Goal: Task Accomplishment & Management: Complete application form

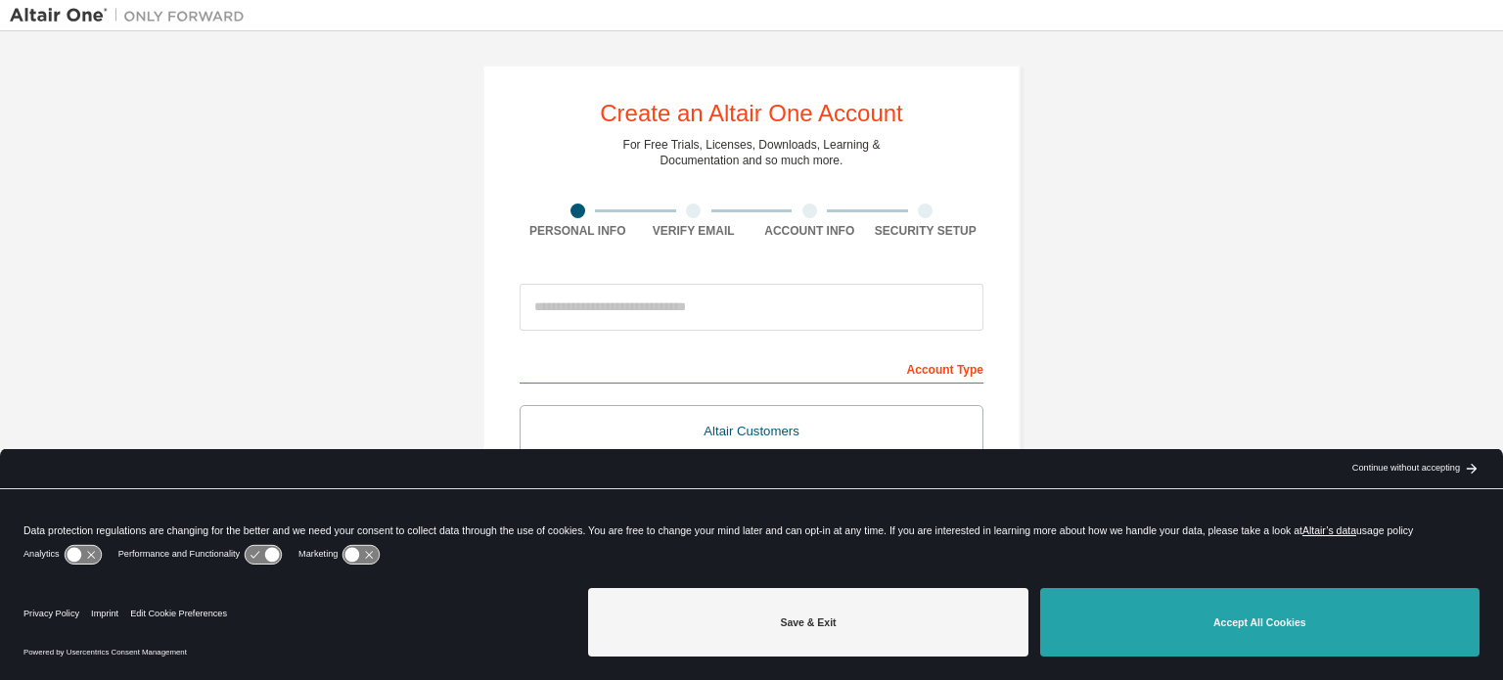
click at [1187, 621] on button "Accept All Cookies" at bounding box center [1259, 622] width 439 height 68
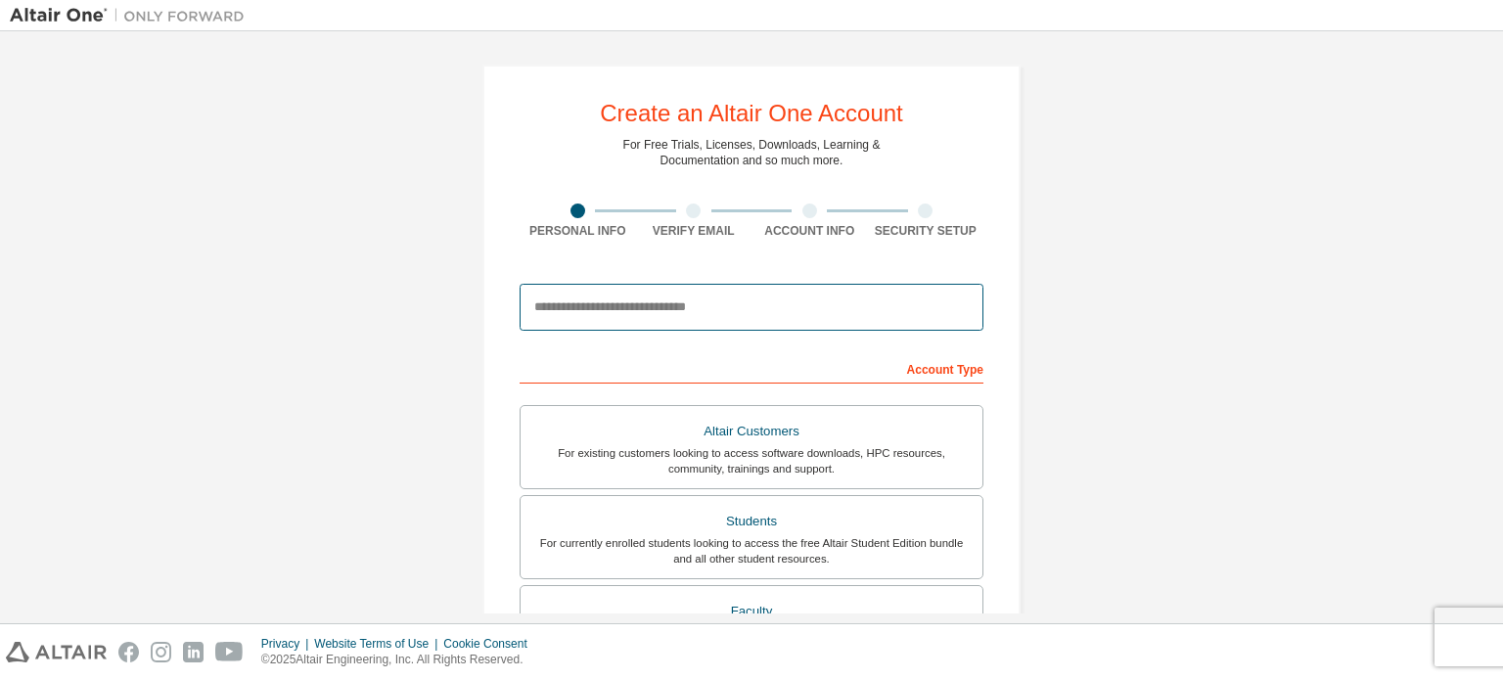
click at [555, 303] on input "email" at bounding box center [751, 307] width 464 height 47
type input "**********"
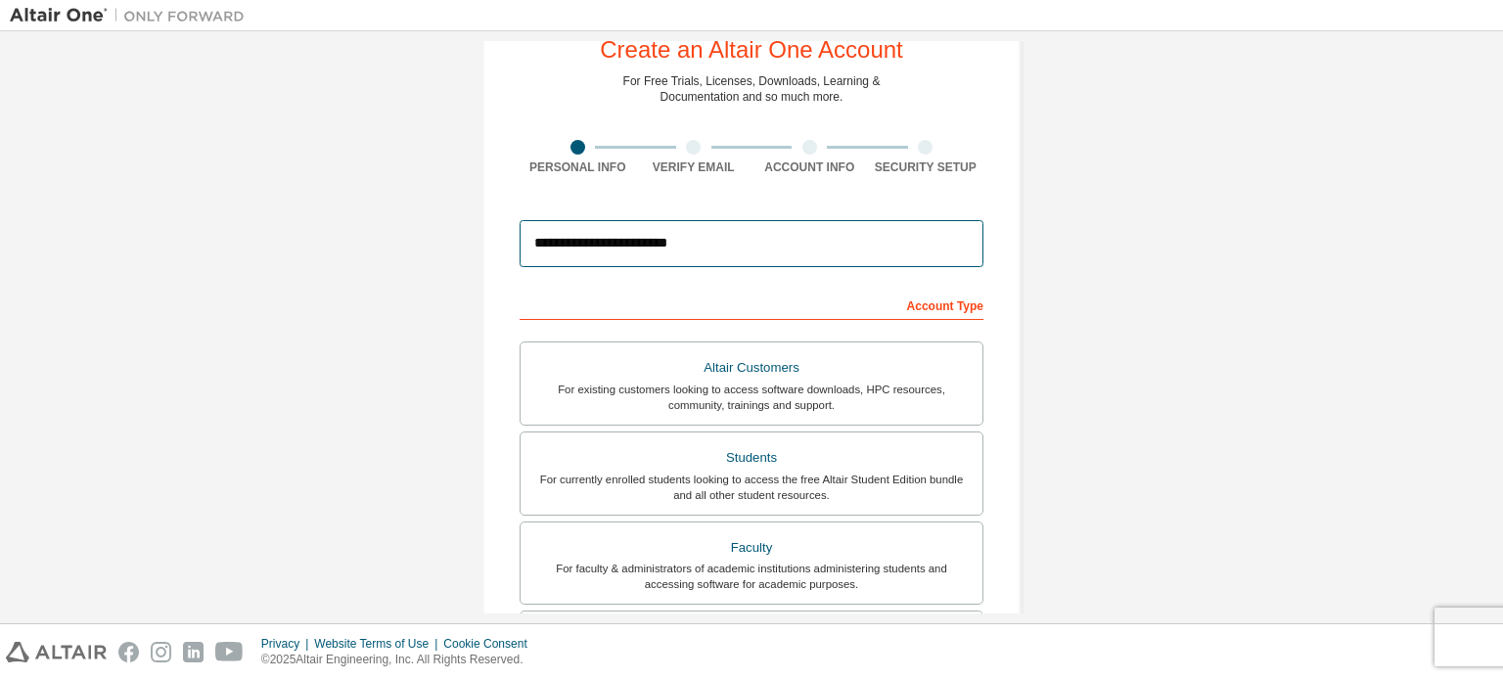
scroll to position [98, 0]
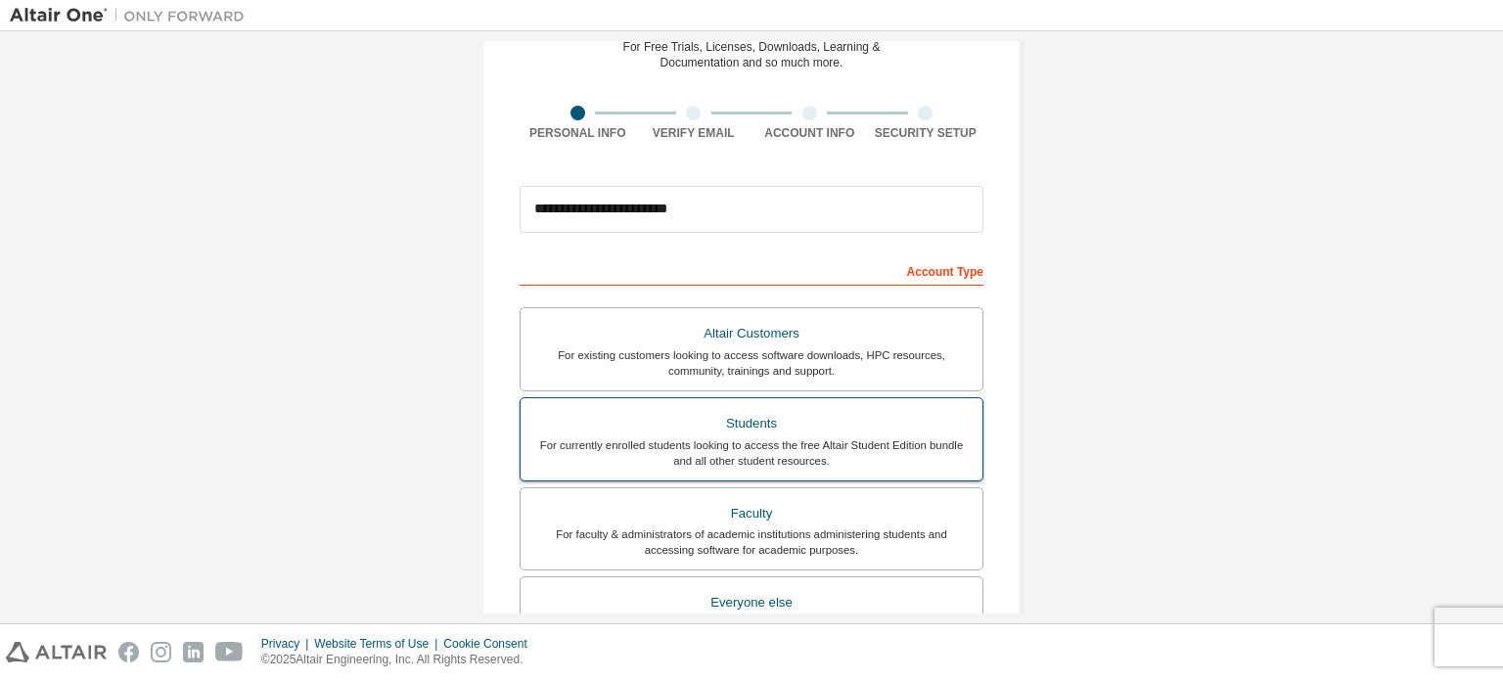
click at [792, 442] on div "For currently enrolled students looking to access the free Altair Student Editi…" at bounding box center [751, 452] width 438 height 31
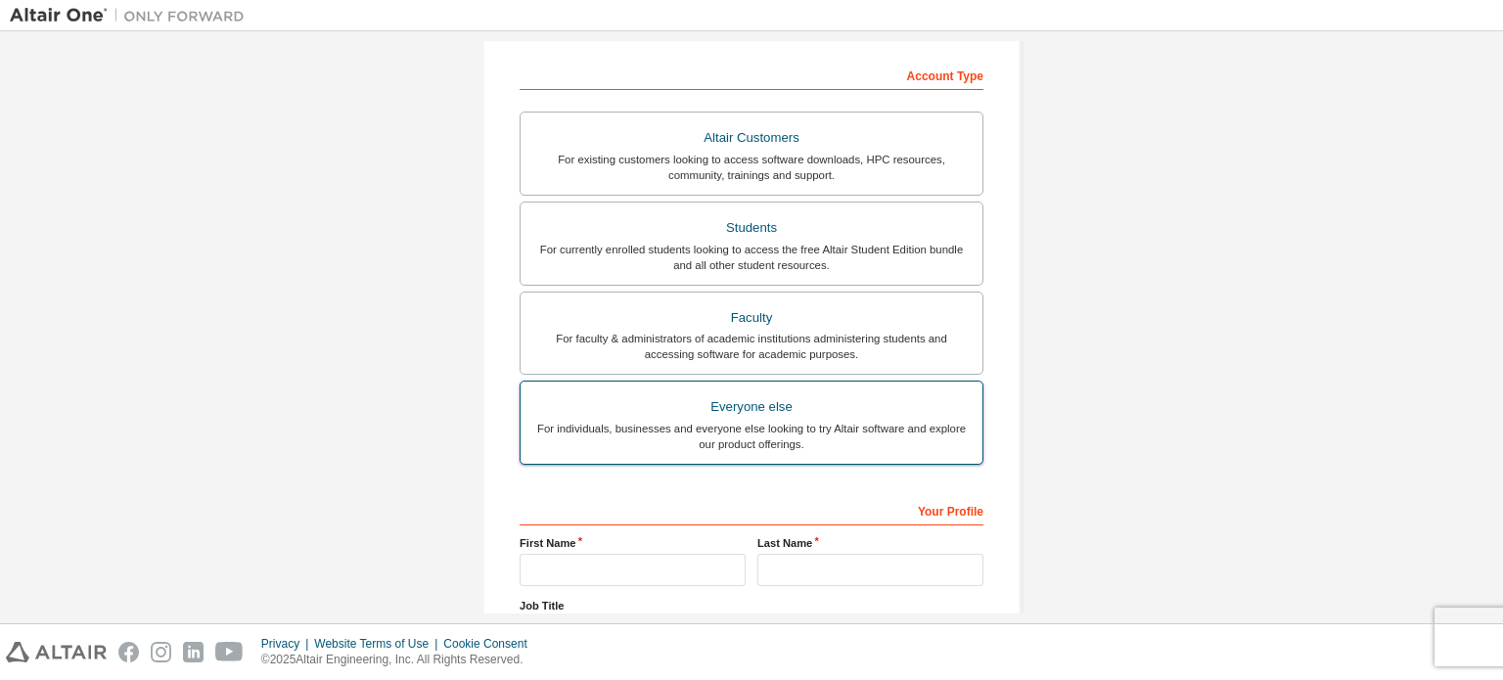
scroll to position [391, 0]
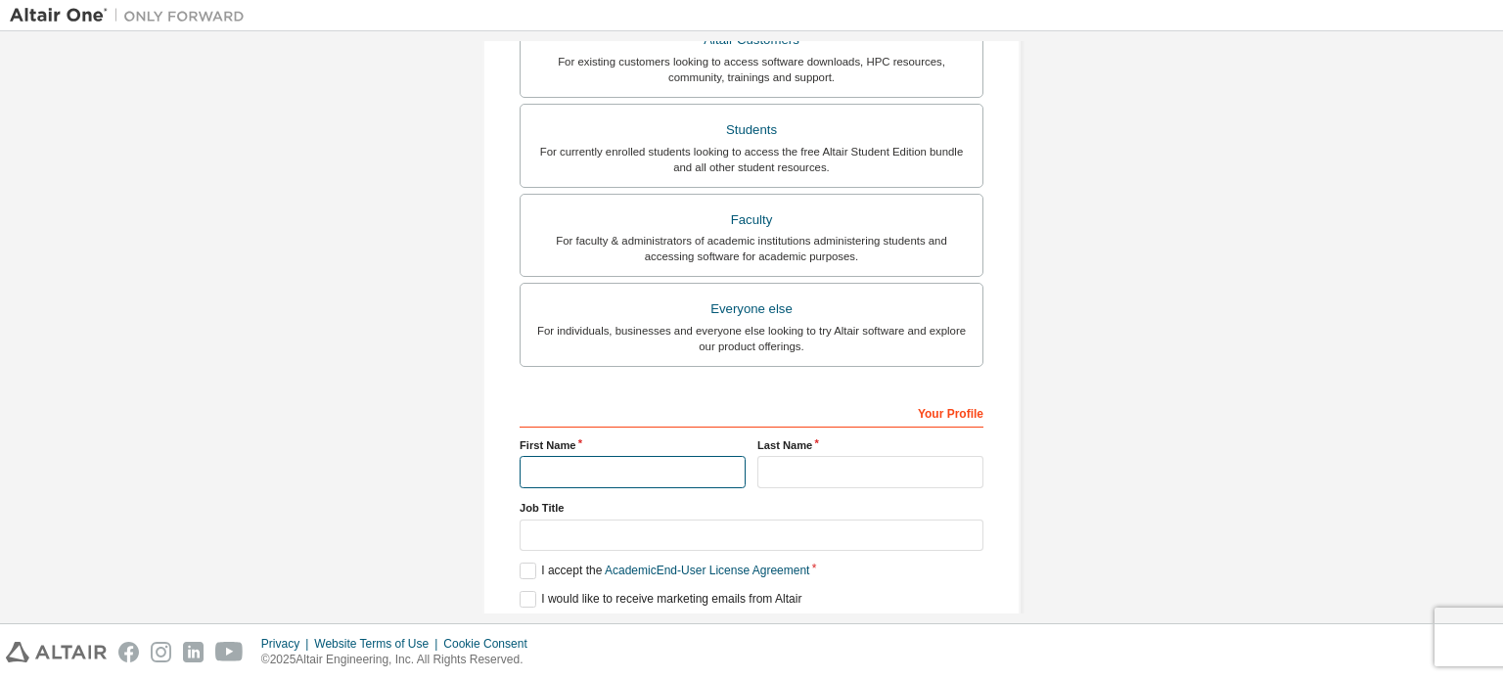
click at [600, 469] on input "text" at bounding box center [632, 472] width 226 height 32
type input "*****"
type input "********"
click at [616, 519] on input "text" at bounding box center [751, 535] width 464 height 32
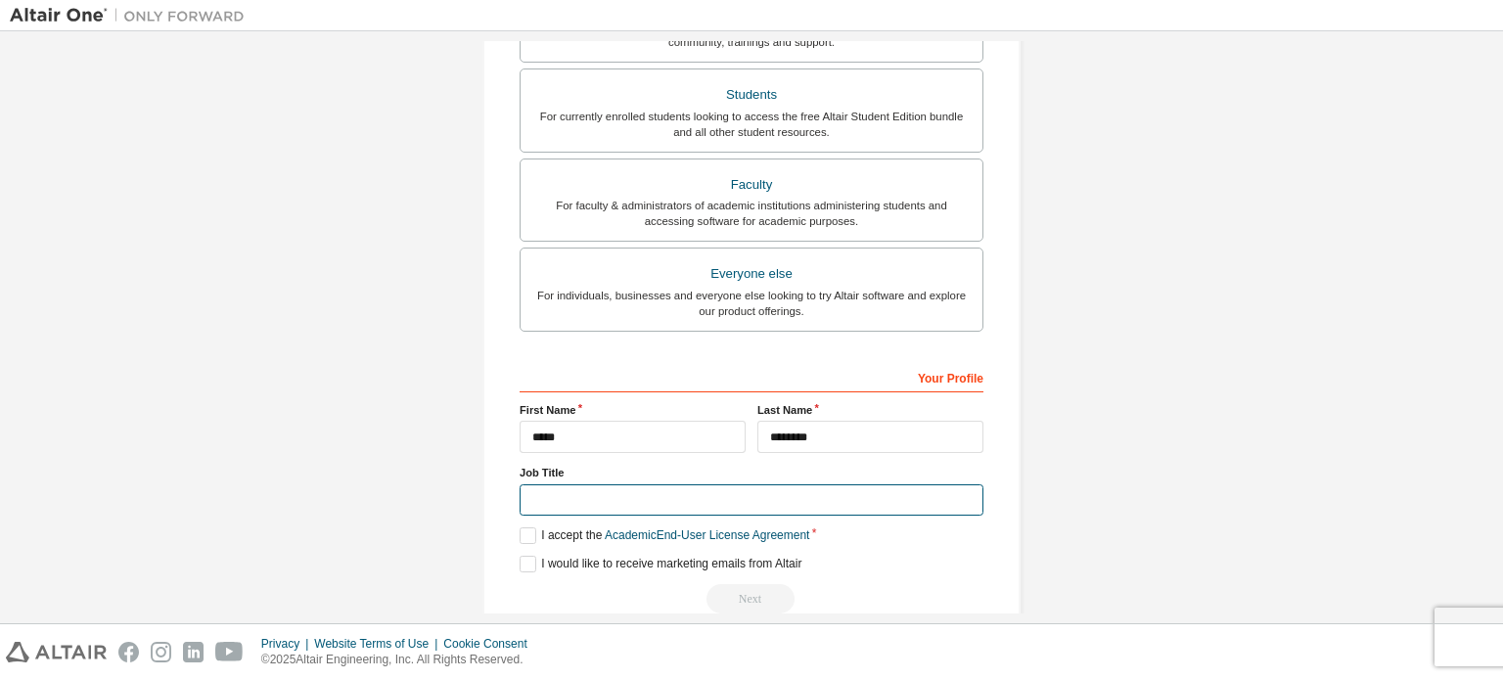
scroll to position [459, 0]
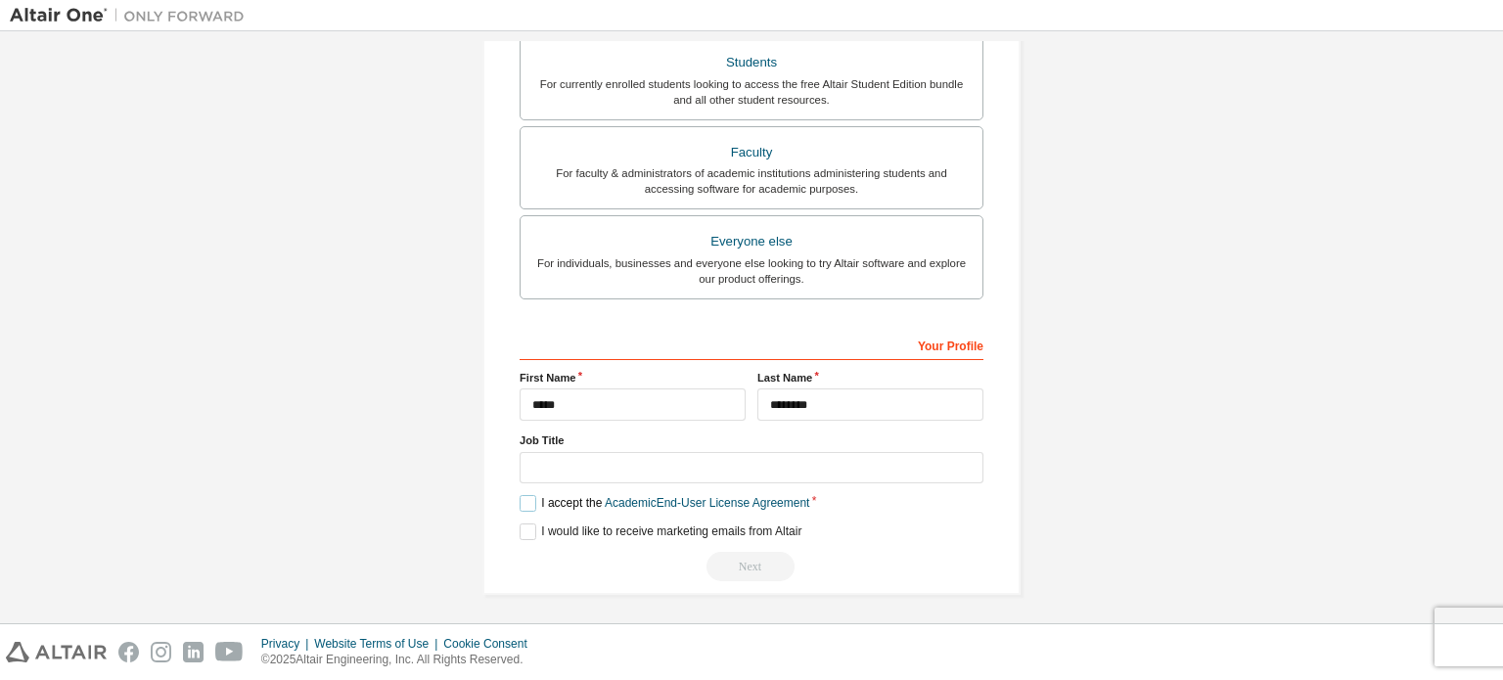
click at [527, 503] on label "I accept the Academic End-User License Agreement" at bounding box center [664, 503] width 290 height 17
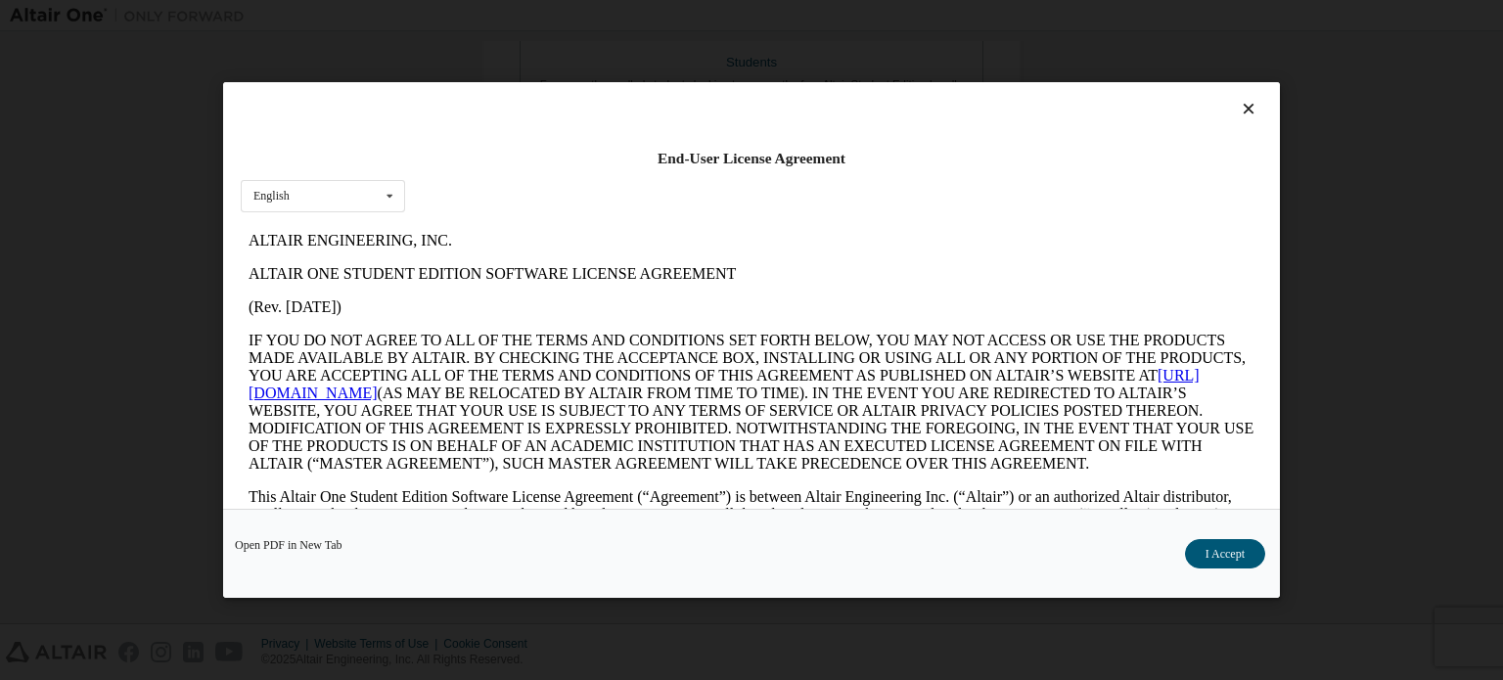
scroll to position [0, 0]
click at [1212, 557] on button "I Accept" at bounding box center [1225, 553] width 80 height 29
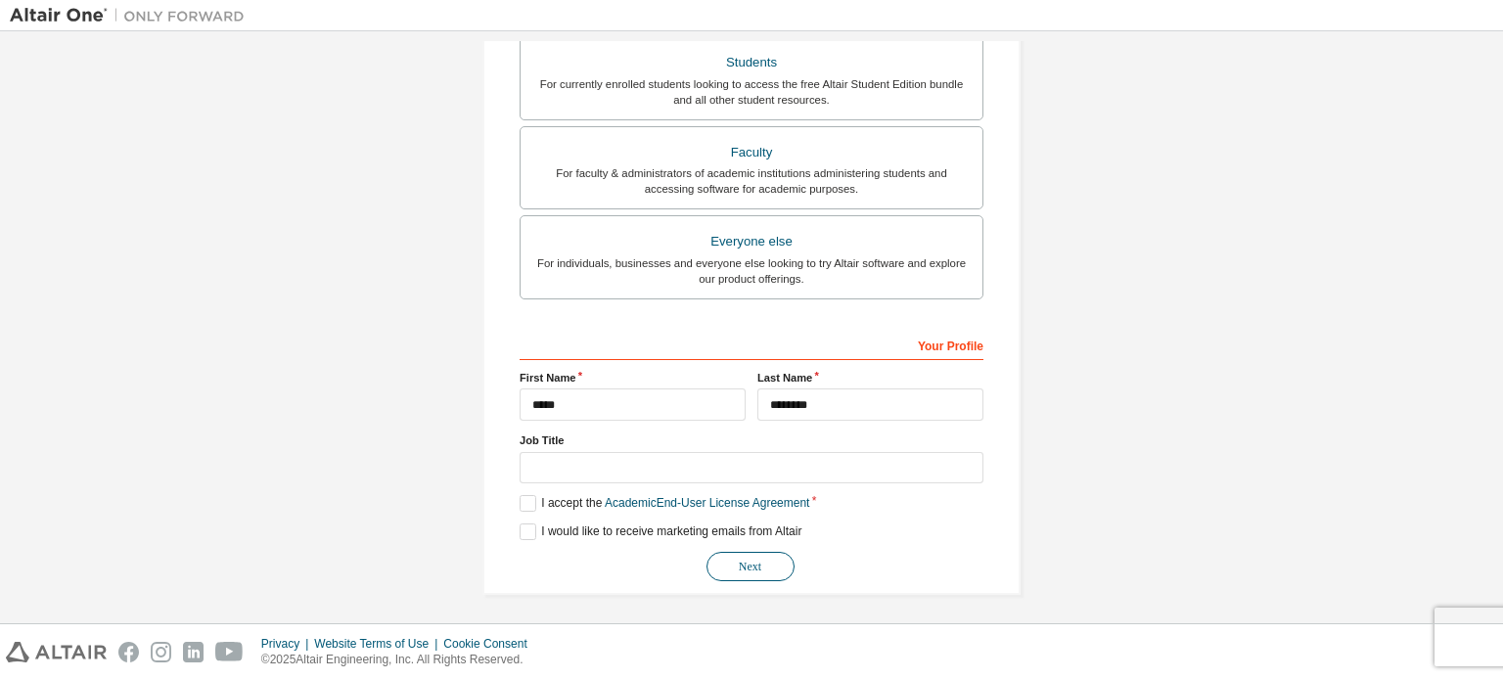
click at [763, 564] on button "Next" at bounding box center [750, 566] width 88 height 29
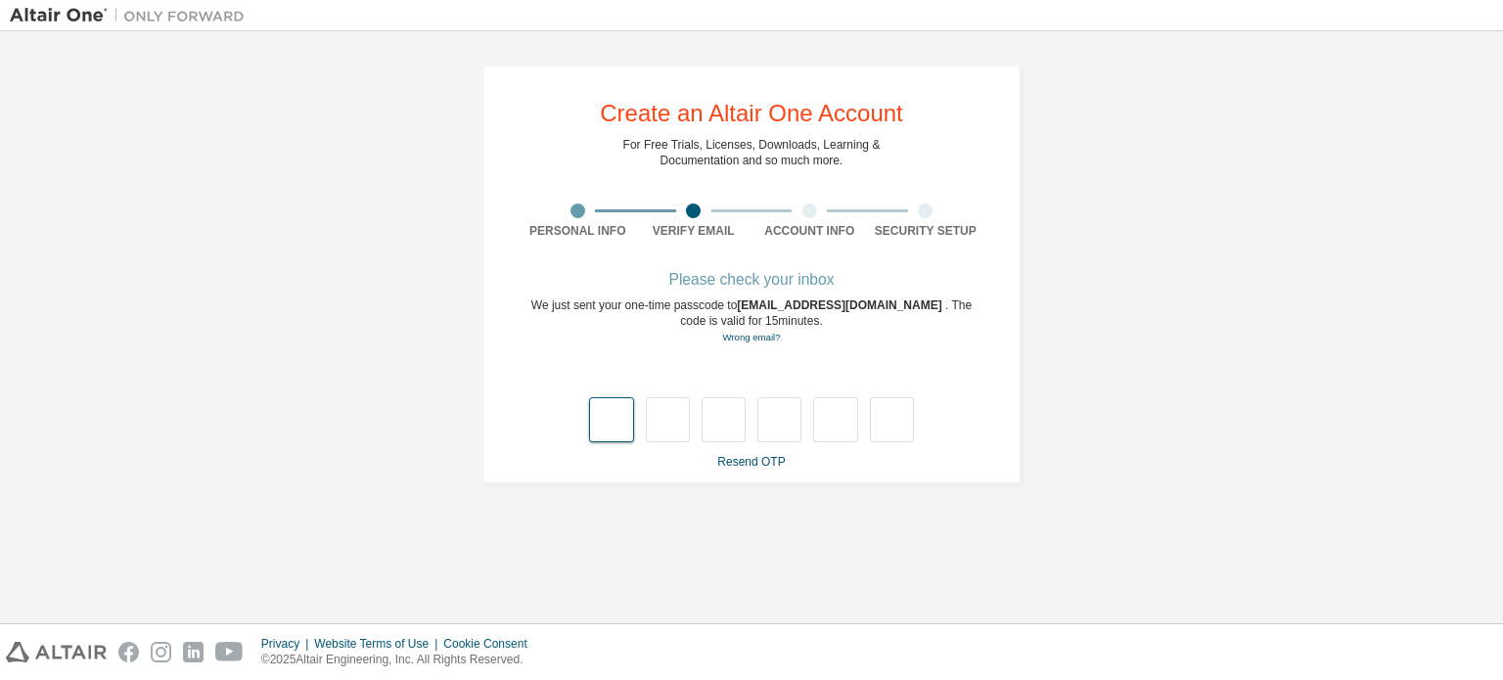
type input "*"
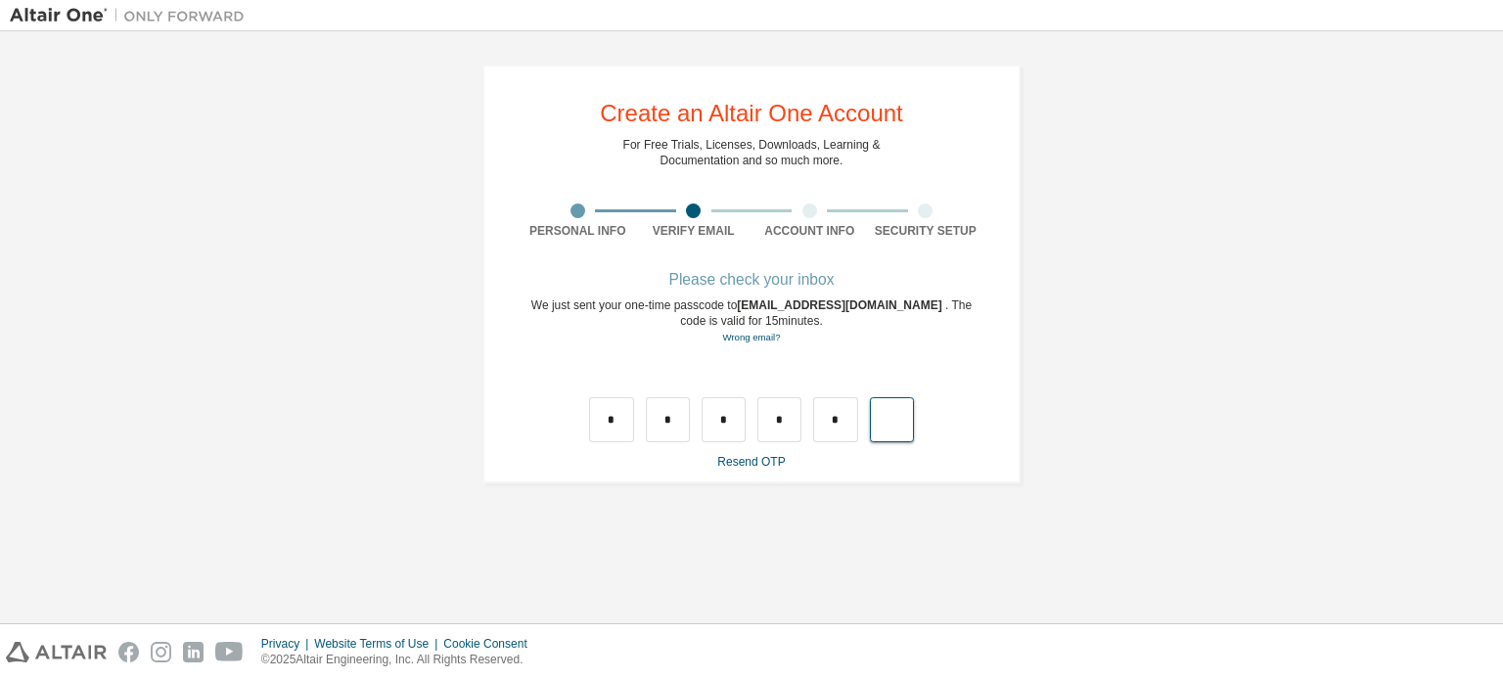
type input "*"
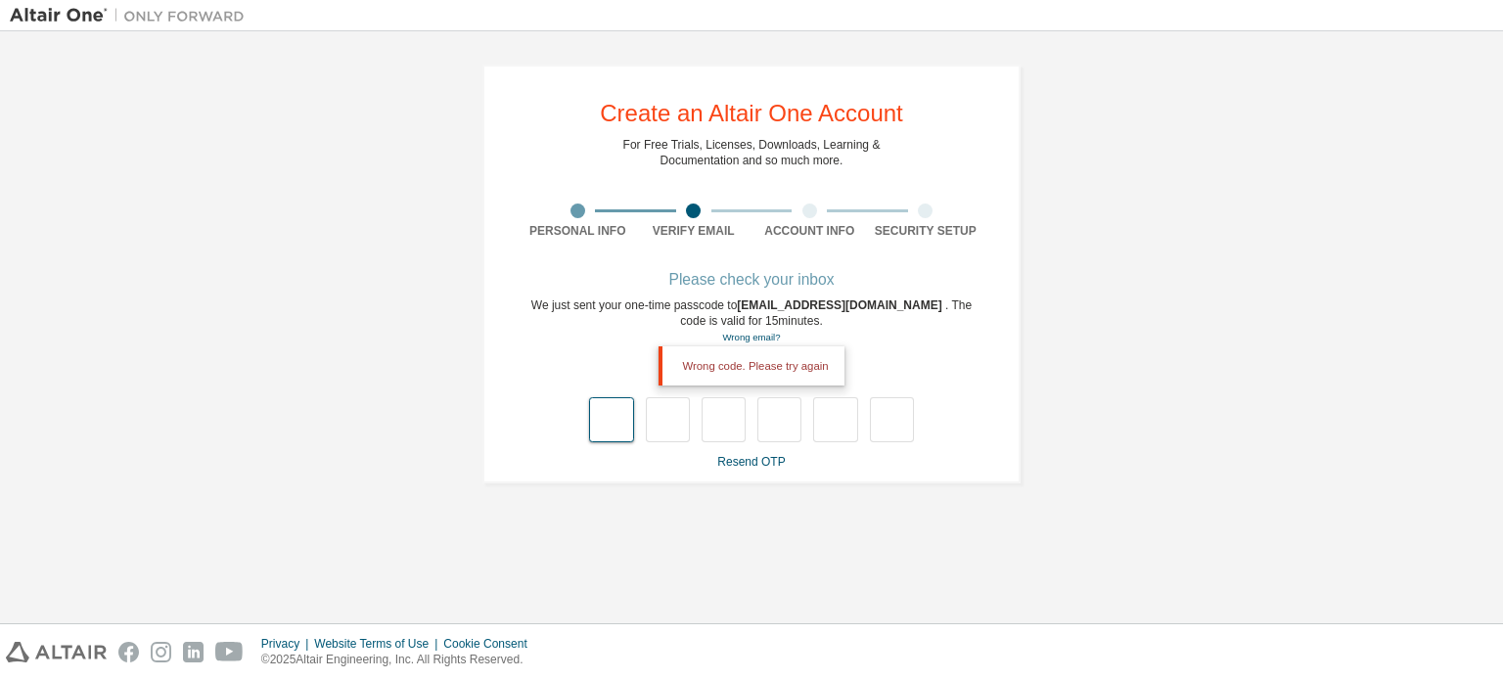
click at [608, 414] on input "text" at bounding box center [611, 419] width 44 height 45
type input "*"
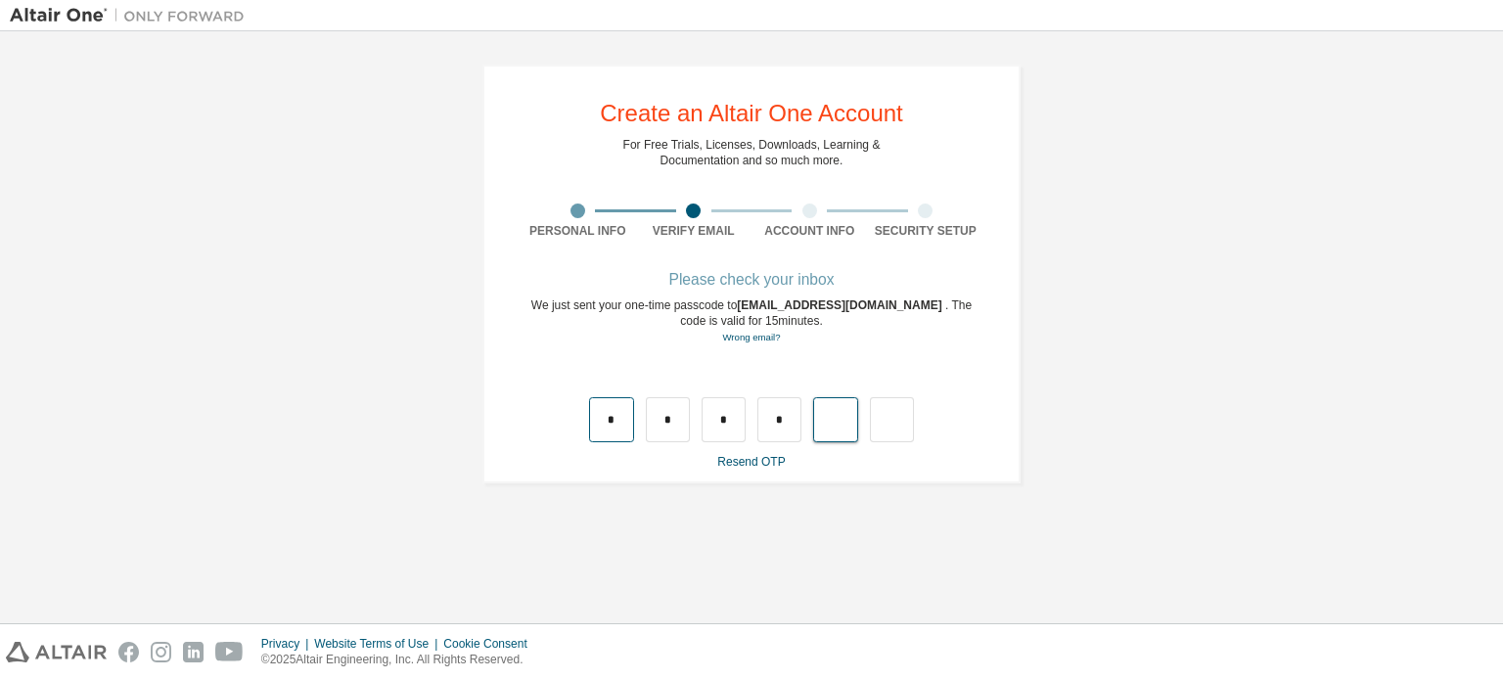
type input "*"
